Goal: Information Seeking & Learning: Learn about a topic

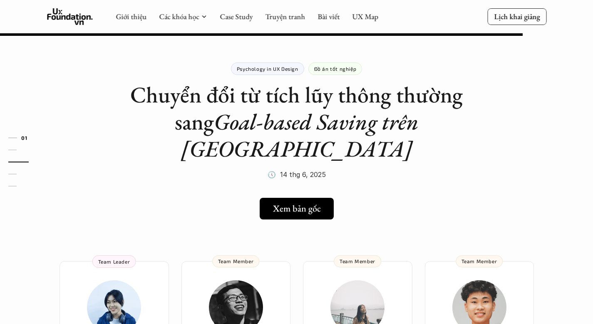
scroll to position [871, 0]
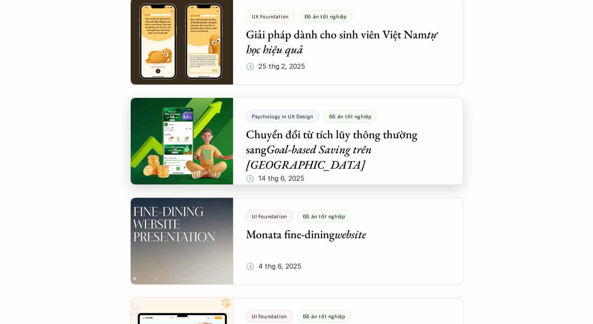
scroll to position [199, 0]
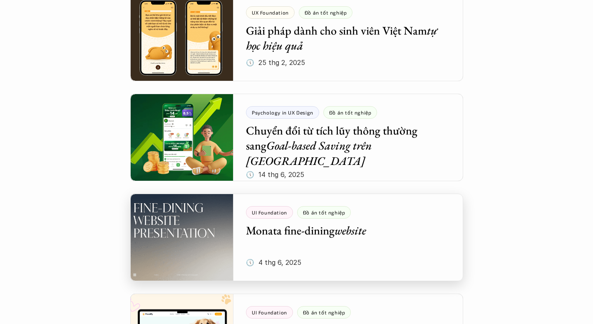
click at [301, 230] on div at bounding box center [296, 237] width 333 height 87
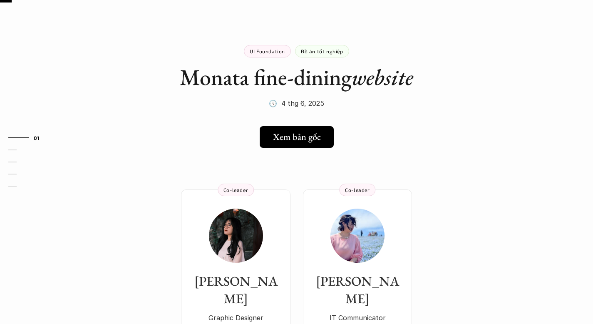
scroll to position [19, 0]
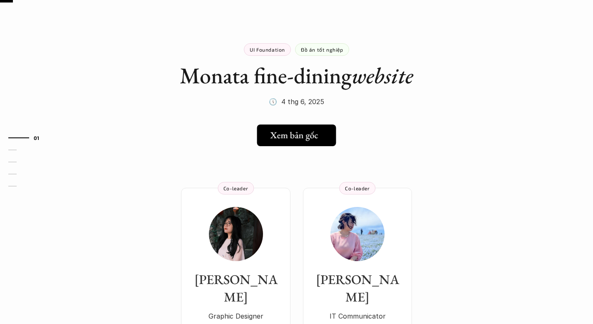
click at [308, 138] on h5 "Xem bản gốc" at bounding box center [294, 135] width 48 height 11
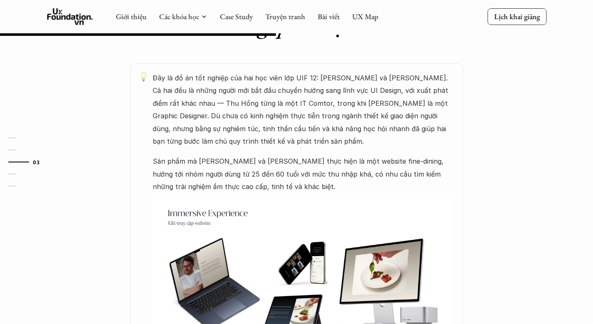
scroll to position [414, 0]
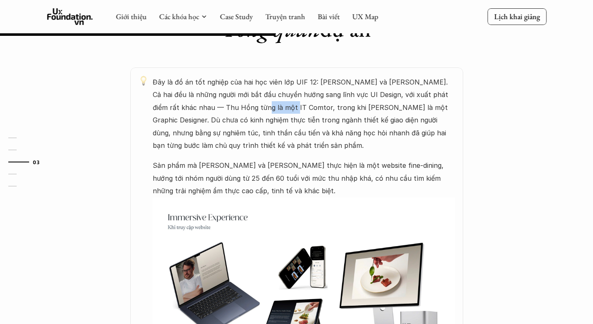
drag, startPoint x: 279, startPoint y: 89, endPoint x: 248, endPoint y: 89, distance: 31.2
click at [248, 89] on p "Đây là đồ án tốt nghiệp của hai học viên lớp UIF 12: Thu Hồng và Mai Hoàng. Cả …" at bounding box center [304, 114] width 302 height 76
click at [333, 99] on p "Đây là đồ án tốt nghiệp của hai học viên lớp UIF 12: Thu Hồng và Mai Hoàng. Cả …" at bounding box center [304, 114] width 302 height 76
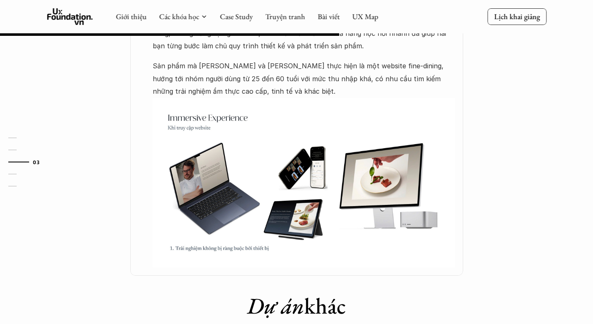
scroll to position [508, 0]
